Goal: Task Accomplishment & Management: Manage account settings

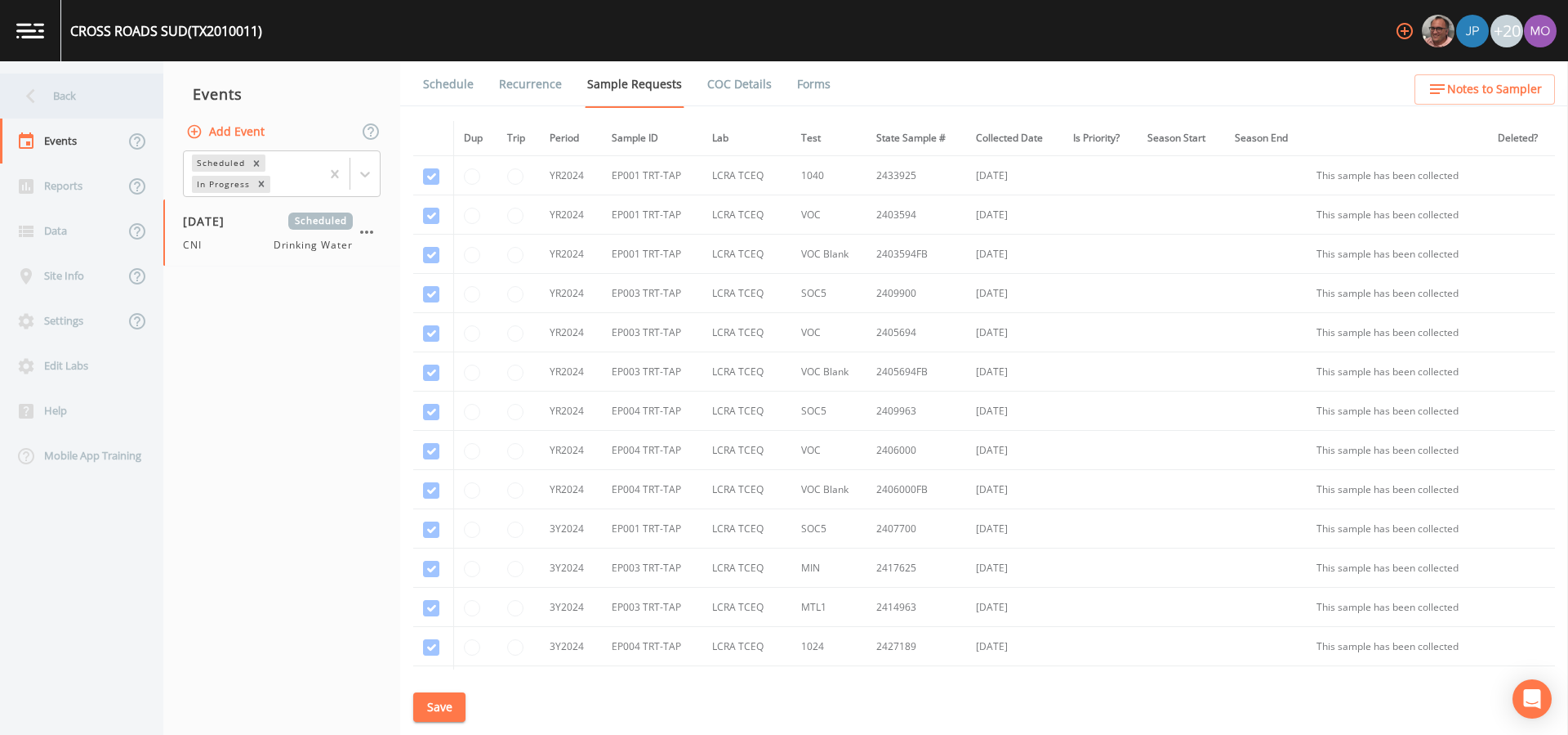
scroll to position [613, 0]
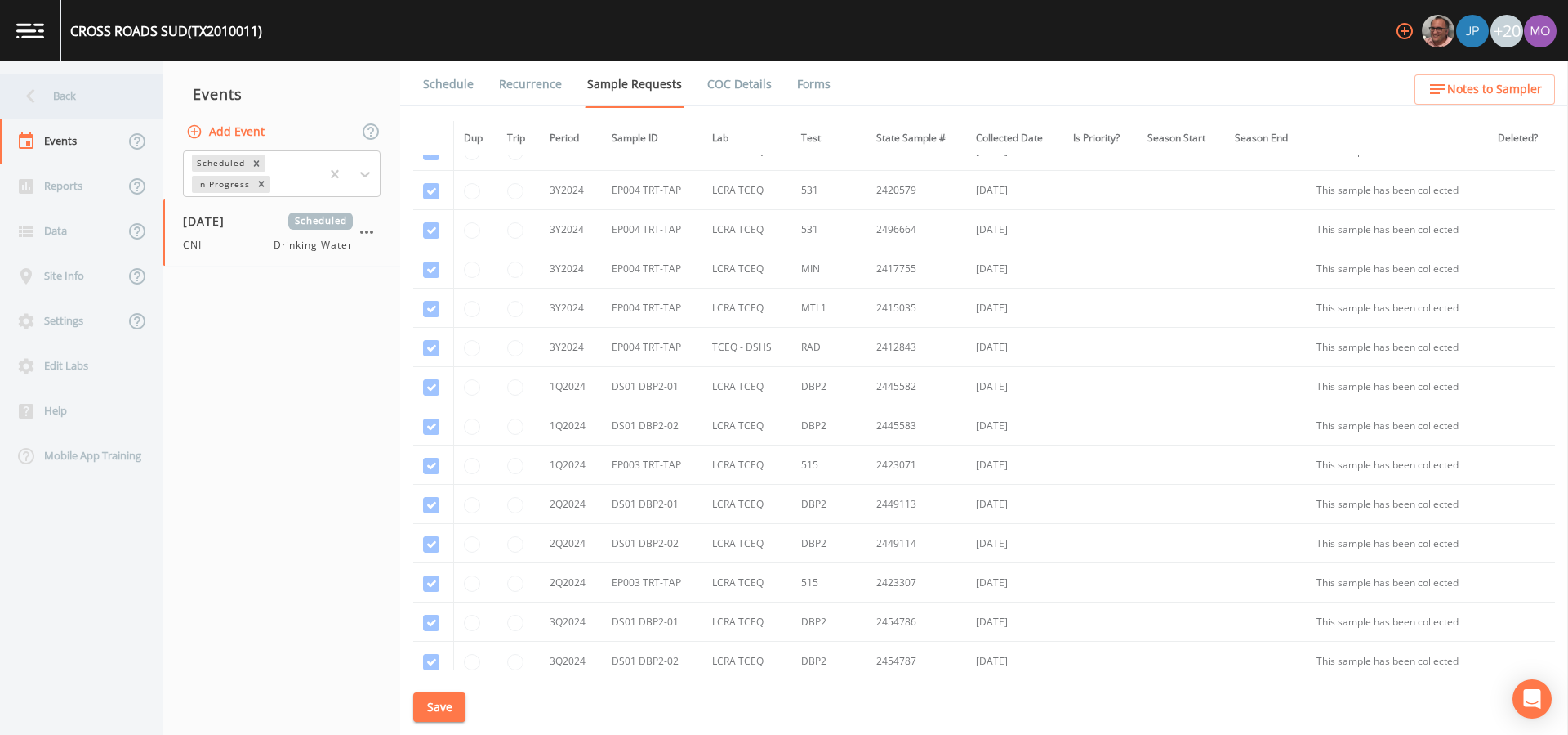
click at [82, 104] on div "Back" at bounding box center [74, 96] width 147 height 45
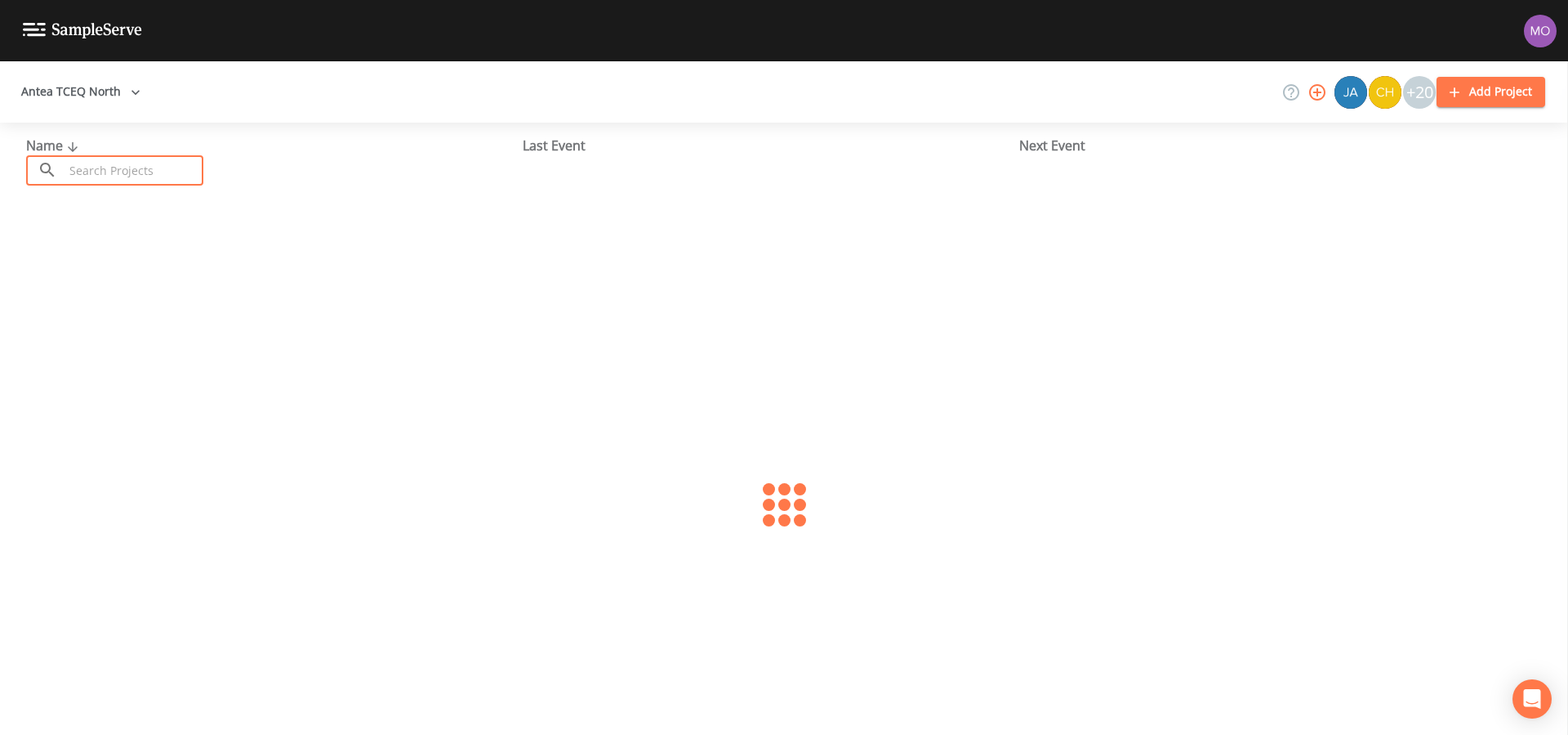
click at [118, 174] on input "text" at bounding box center [133, 170] width 140 height 30
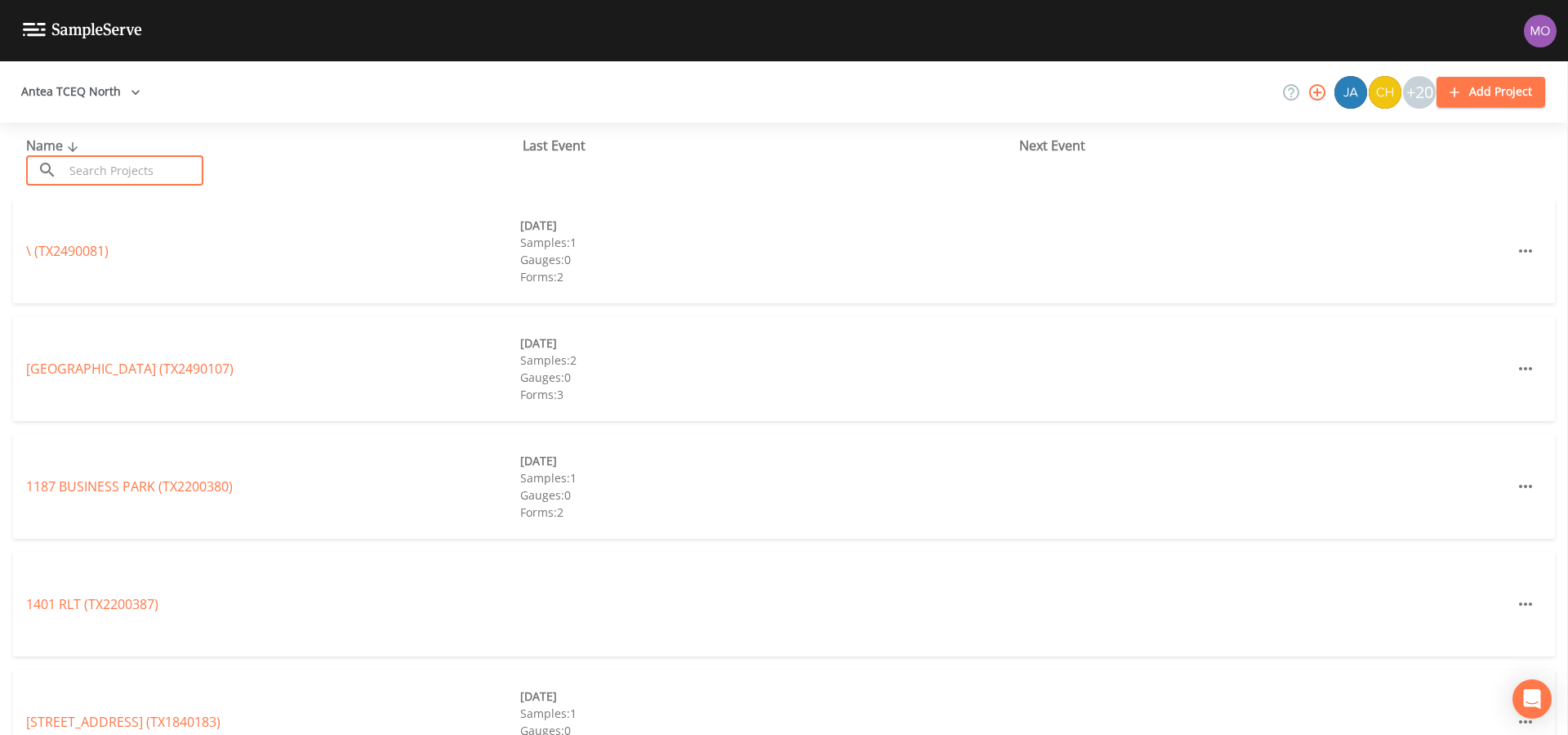
paste input "TX1720005"
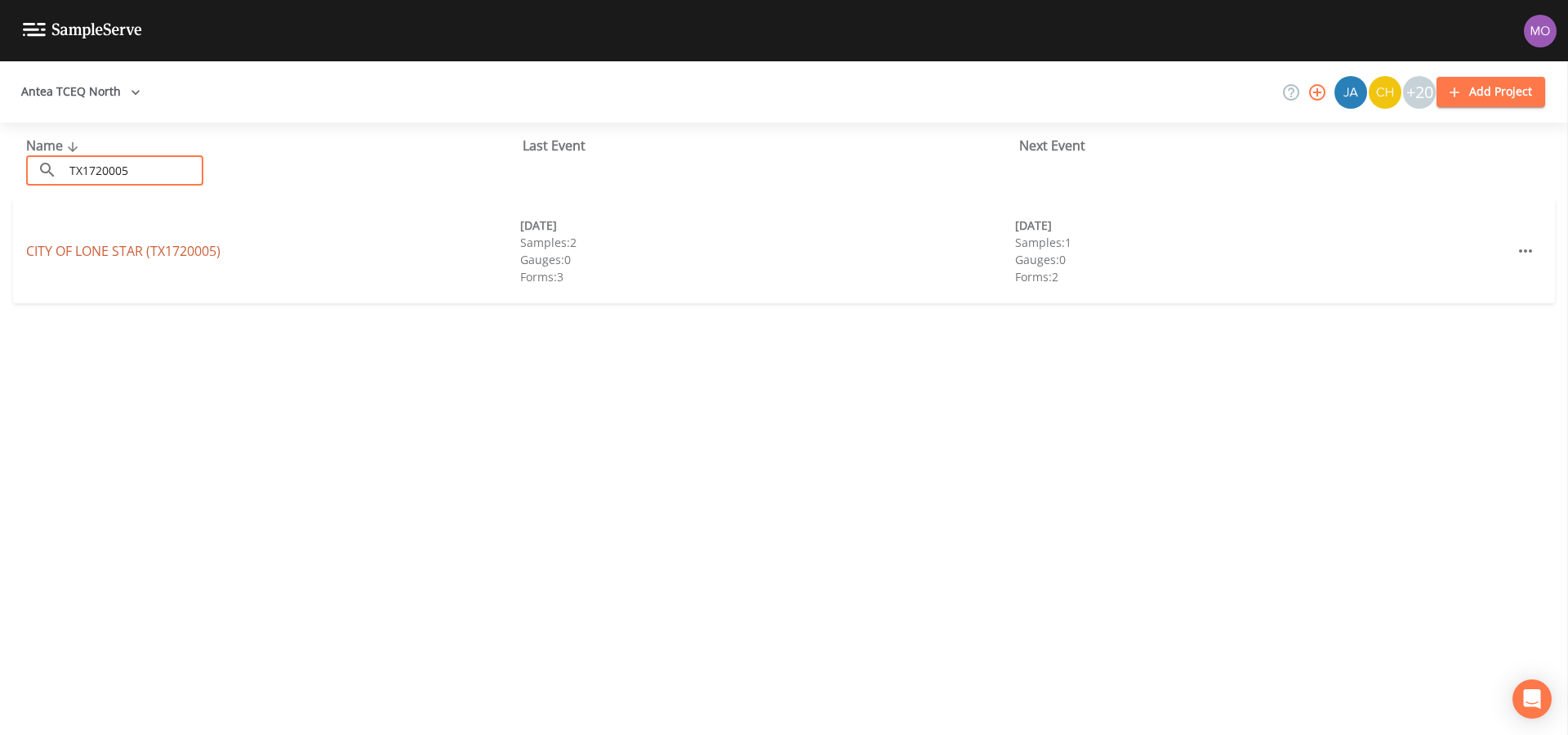
type input "TX1720005"
click at [129, 246] on link "CITY OF LONE STAR (TX1720005)" at bounding box center [123, 250] width 194 height 18
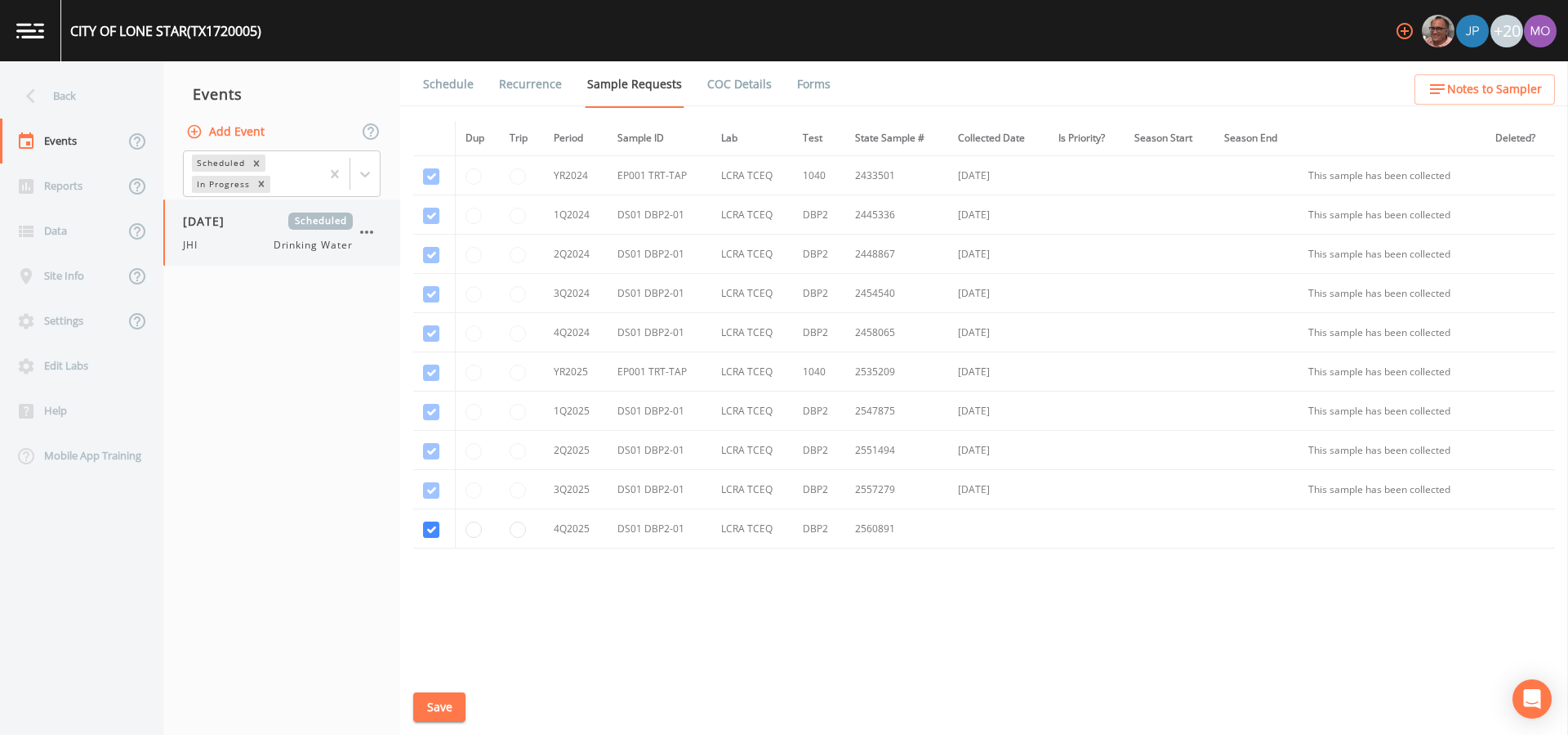
click at [259, 236] on div "[DATE] Scheduled JHI Drinking Water" at bounding box center [268, 233] width 170 height 40
click at [807, 78] on link "Forms" at bounding box center [814, 84] width 38 height 46
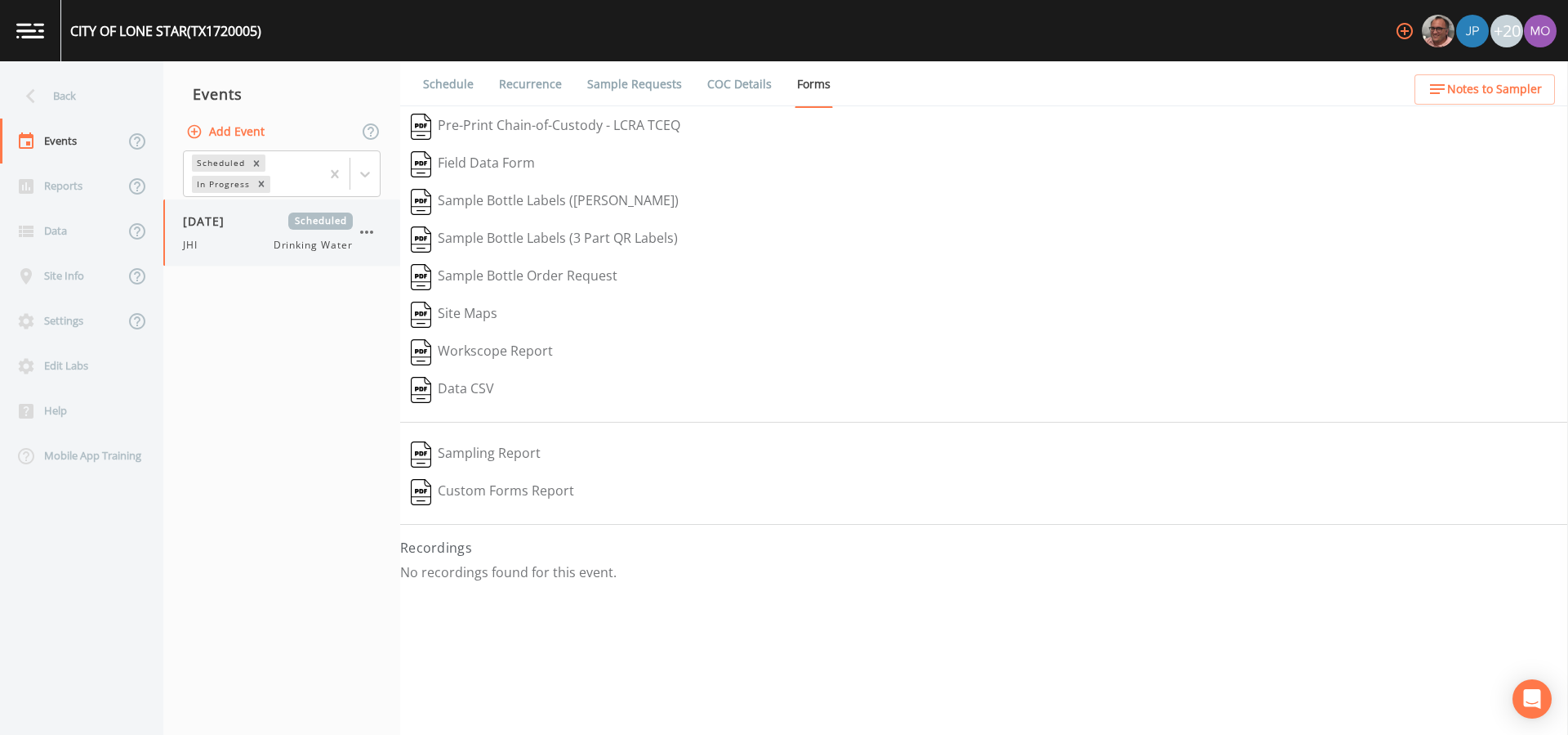
click at [372, 232] on icon "button" at bounding box center [367, 233] width 13 height 4
click at [407, 323] on p "Delete" at bounding box center [448, 327] width 105 height 20
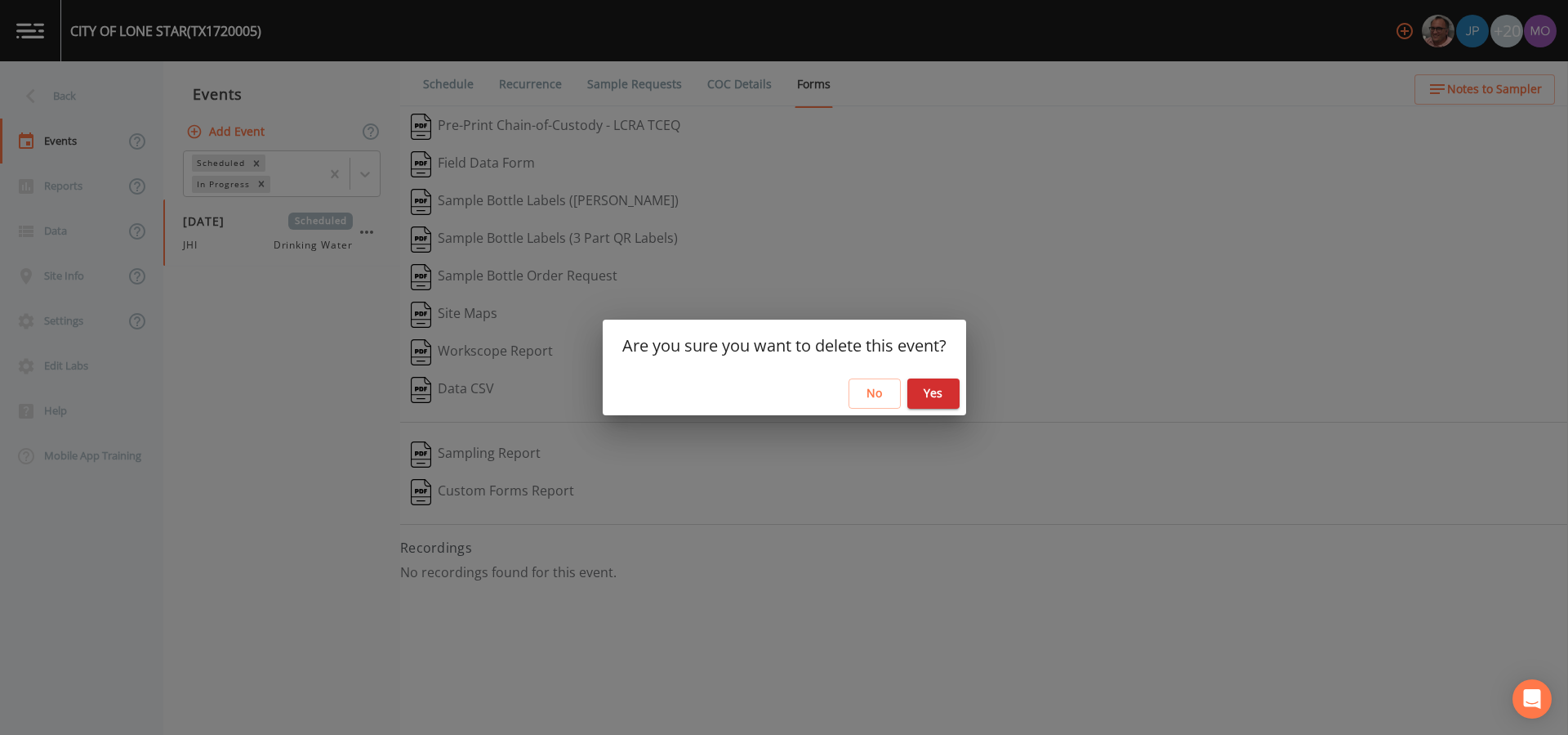
click at [944, 406] on button "Yes" at bounding box center [933, 393] width 52 height 30
